Goal: Information Seeking & Learning: Learn about a topic

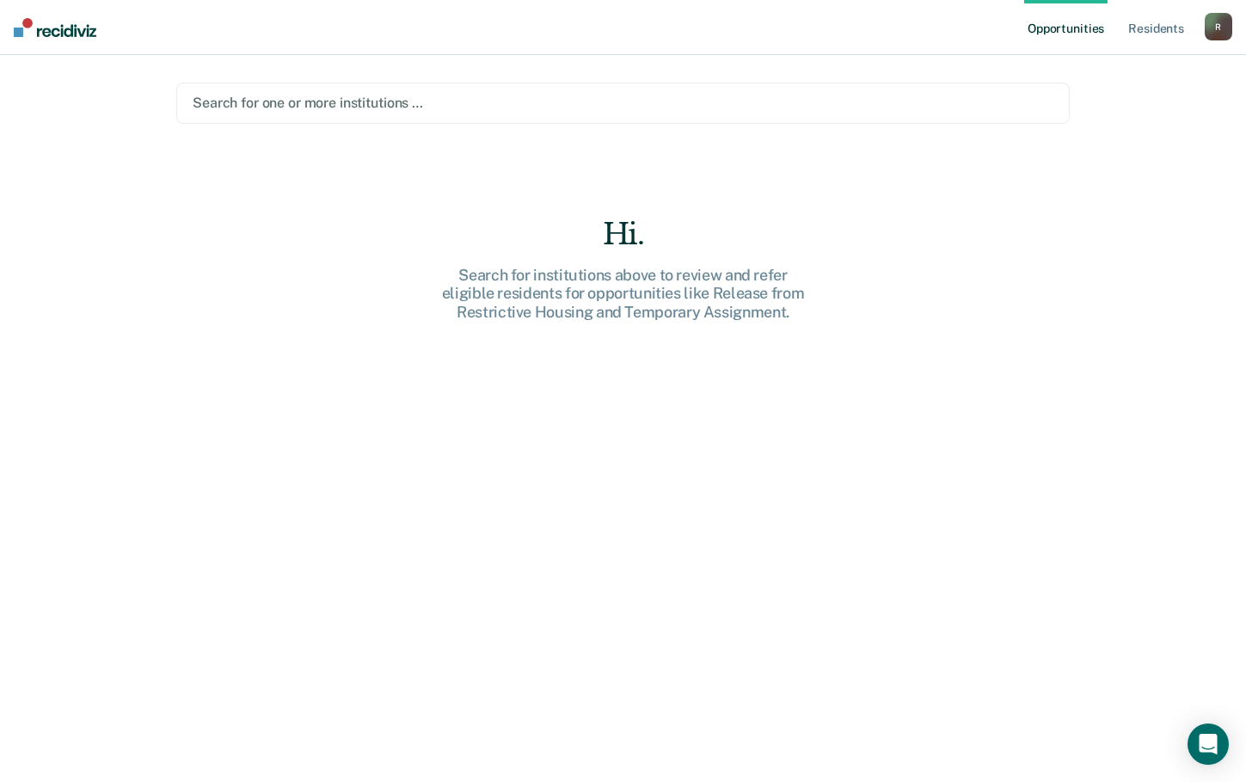
click at [414, 102] on div at bounding box center [623, 103] width 861 height 20
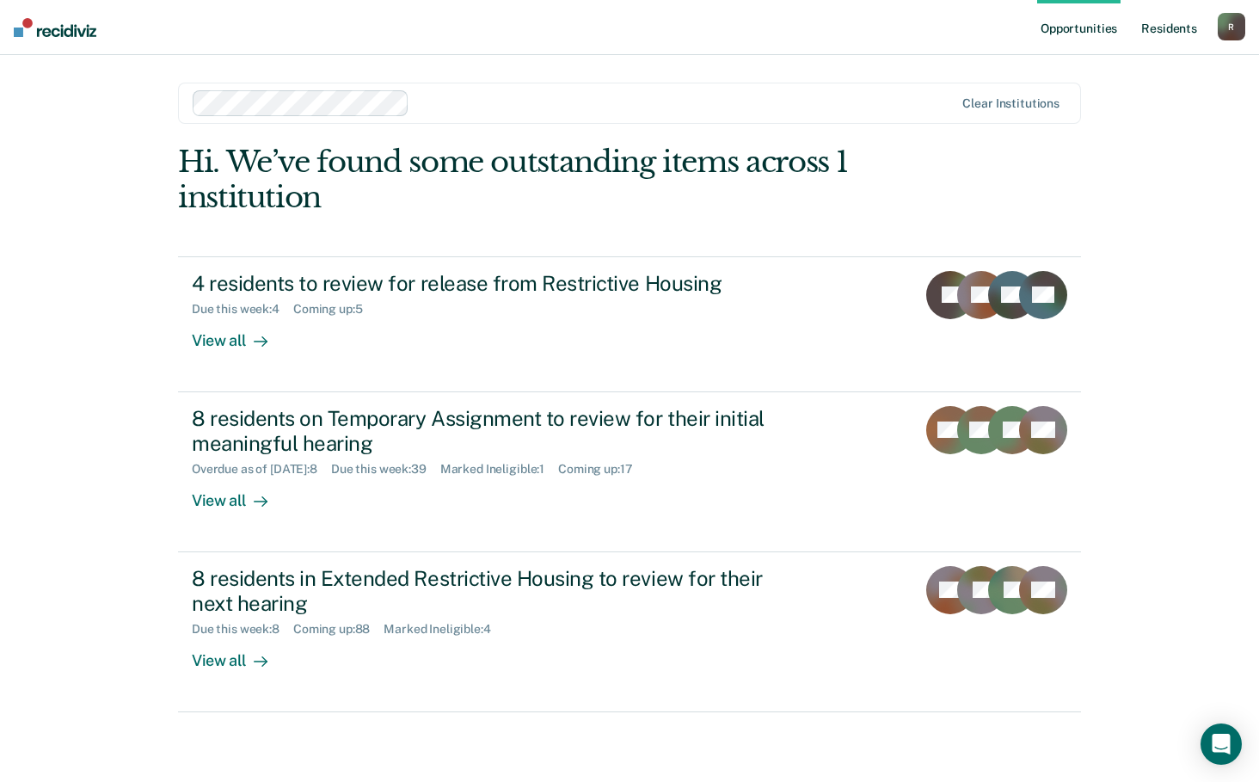
click at [1168, 31] on link "Resident s" at bounding box center [1169, 27] width 63 height 55
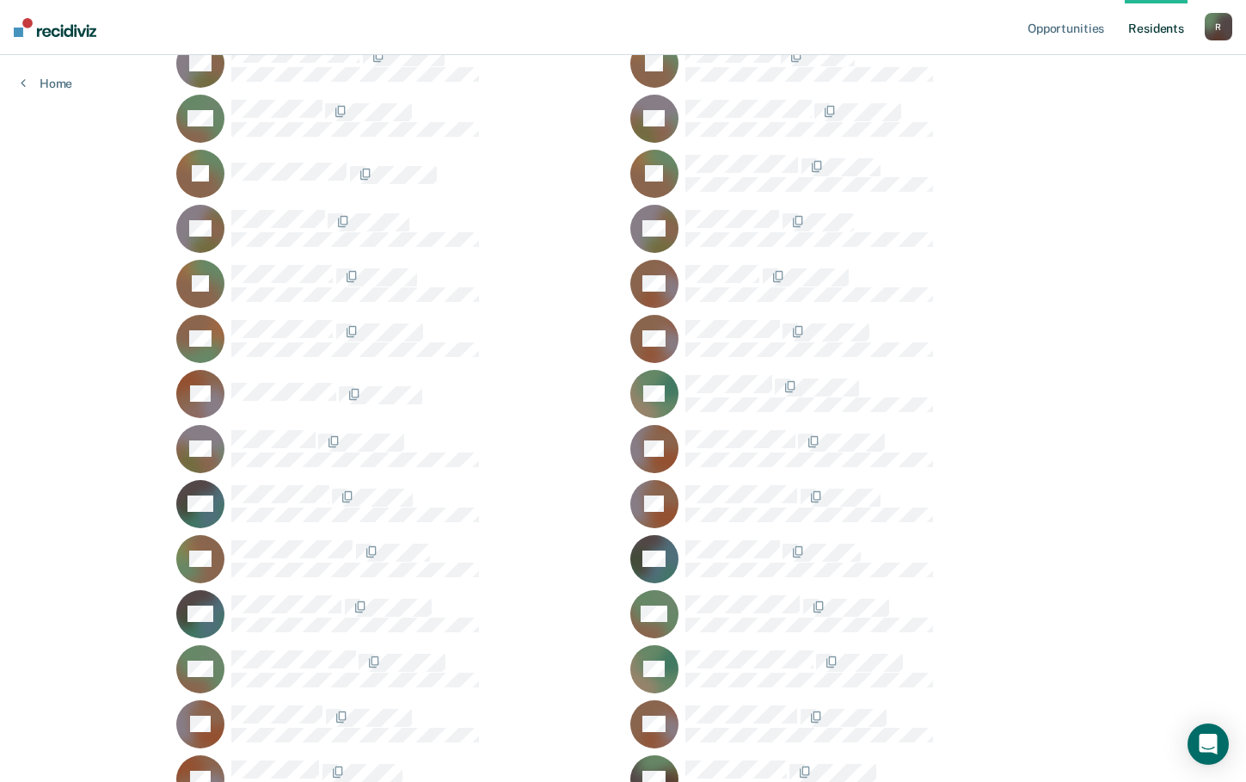
scroll to position [47759, 0]
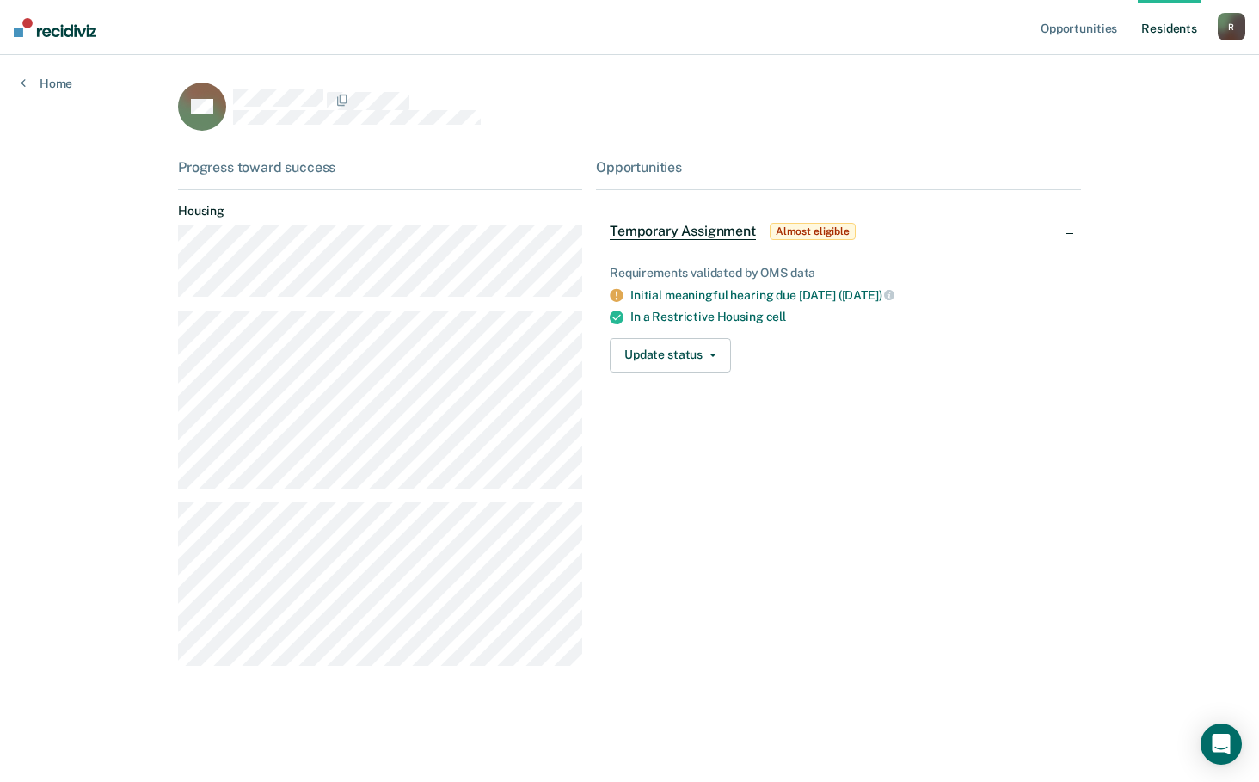
click at [981, 709] on main "DR Progress toward success Housing Opportunities Temporary Assignment Almost el…" at bounding box center [629, 397] width 944 height 685
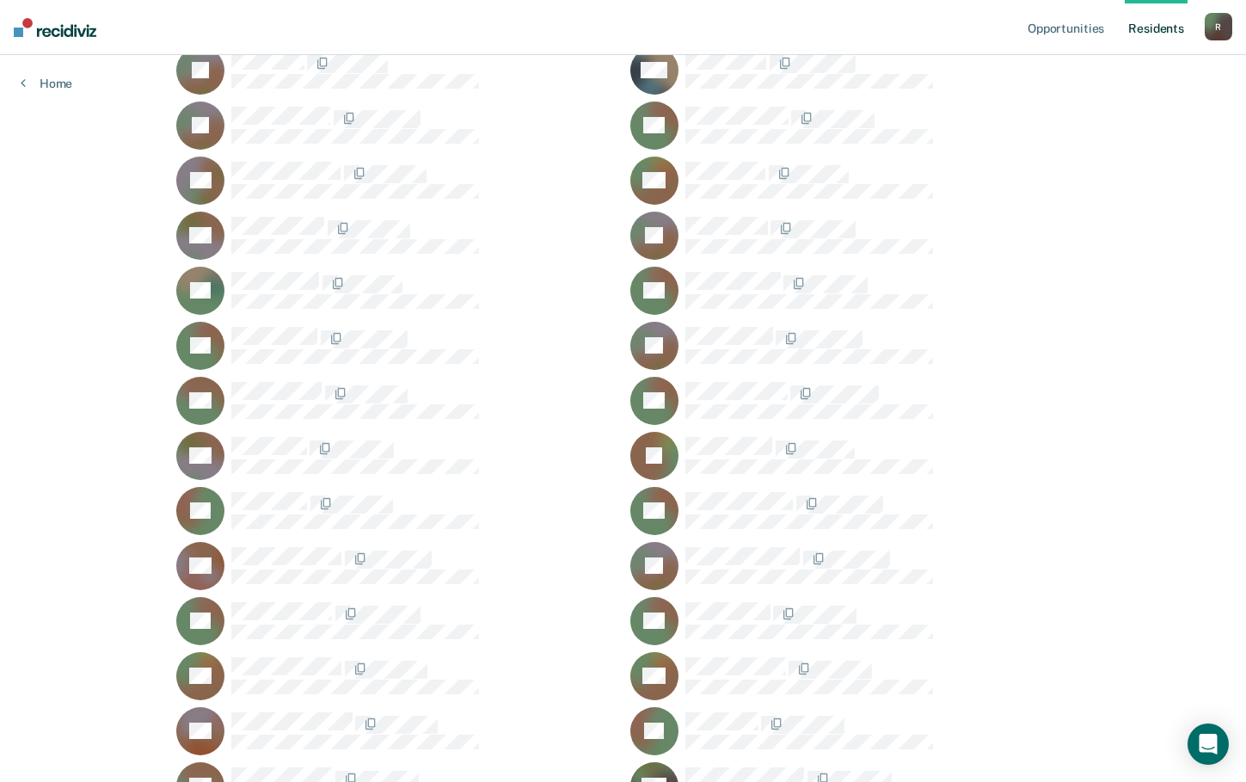
scroll to position [929, 0]
